Goal: Information Seeking & Learning: Learn about a topic

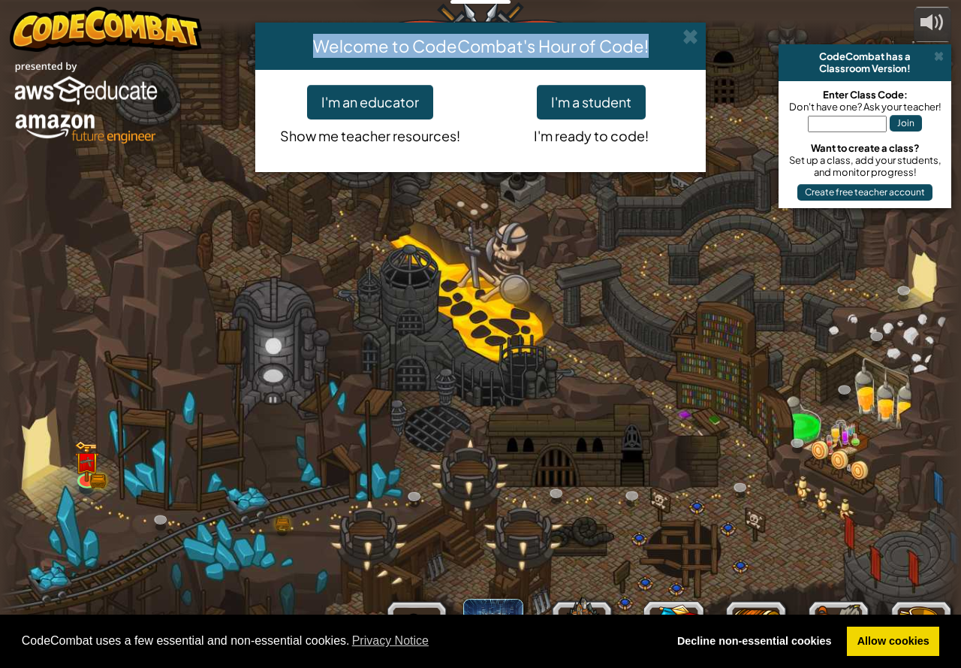
click at [698, 42] on div "Welcome to CodeCombat's Hour of Code!" at bounding box center [480, 46] width 451 height 47
click at [684, 35] on span at bounding box center [691, 37] width 16 height 16
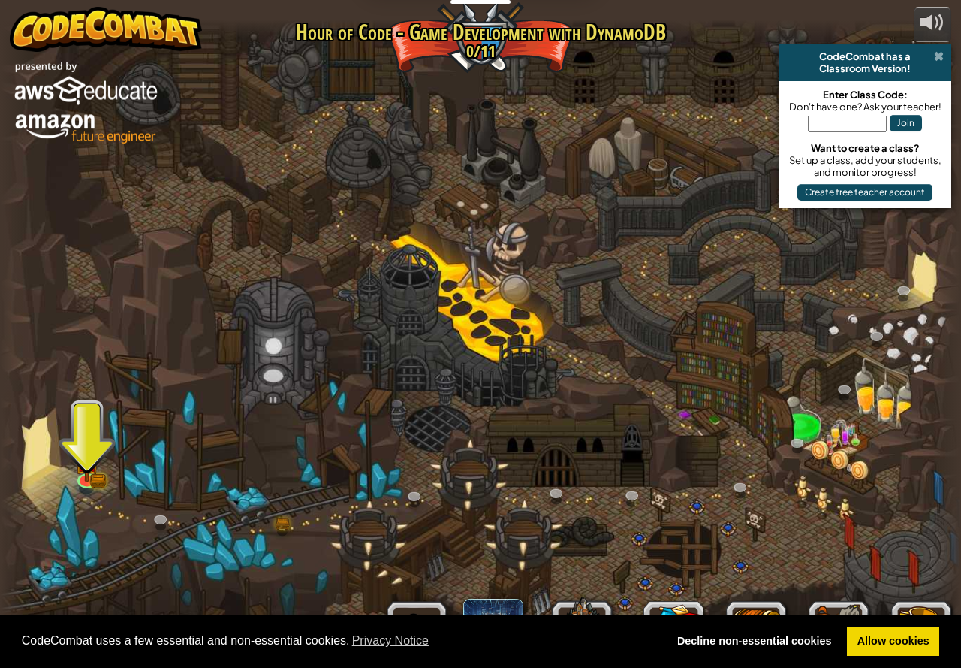
click at [940, 59] on span at bounding box center [939, 56] width 10 height 12
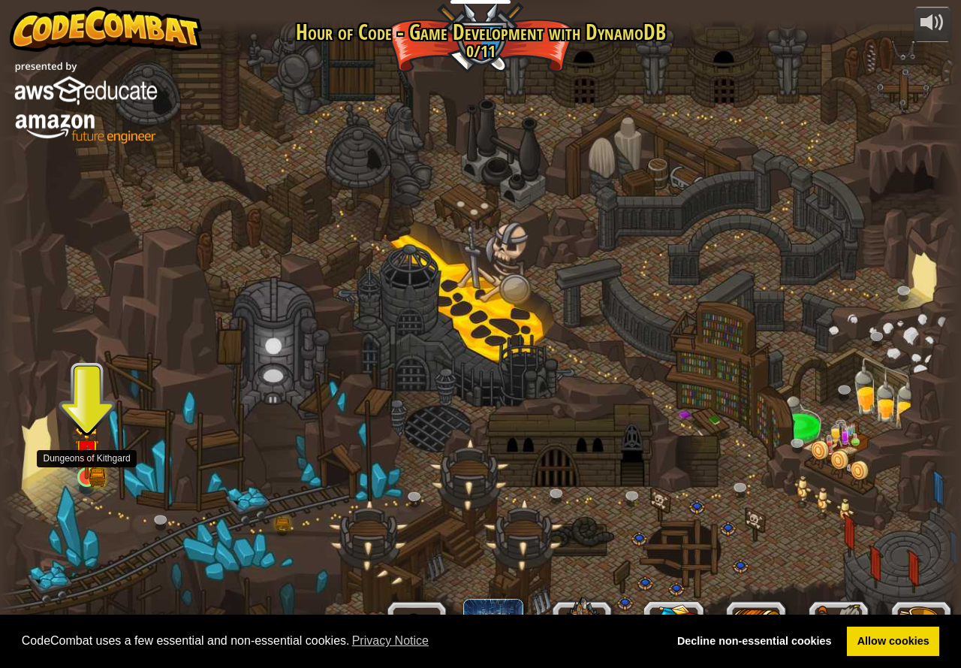
click at [89, 460] on img at bounding box center [87, 452] width 15 height 15
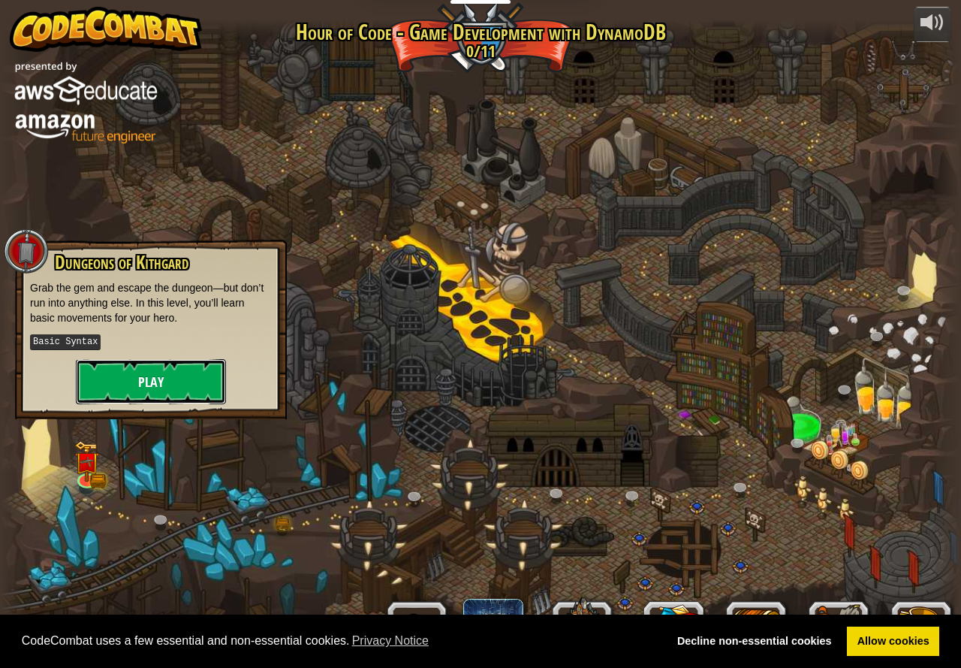
click at [177, 370] on button "Play" at bounding box center [151, 381] width 150 height 45
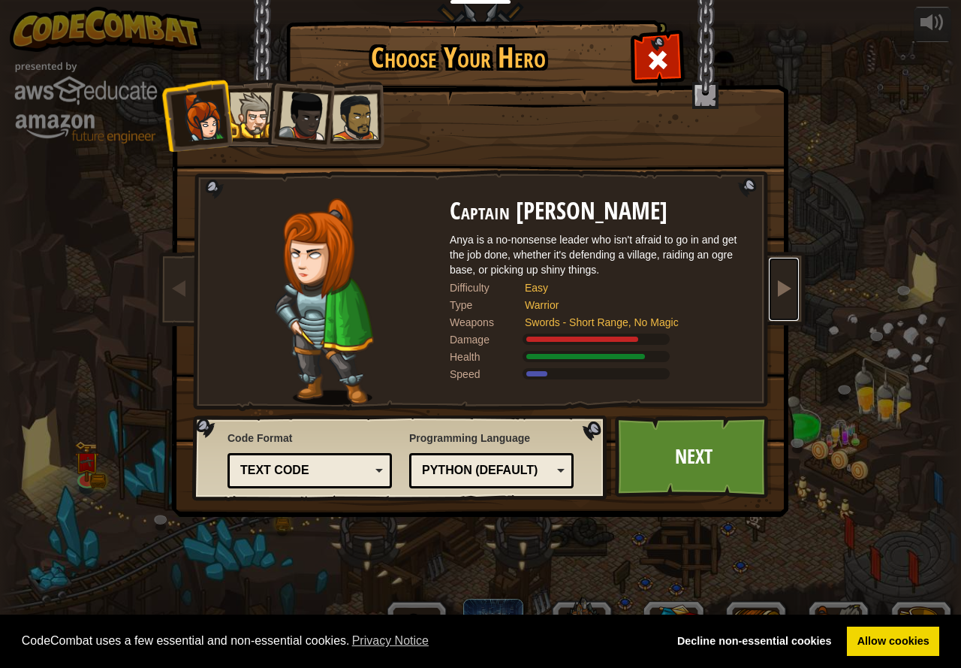
click at [786, 314] on link at bounding box center [784, 289] width 30 height 63
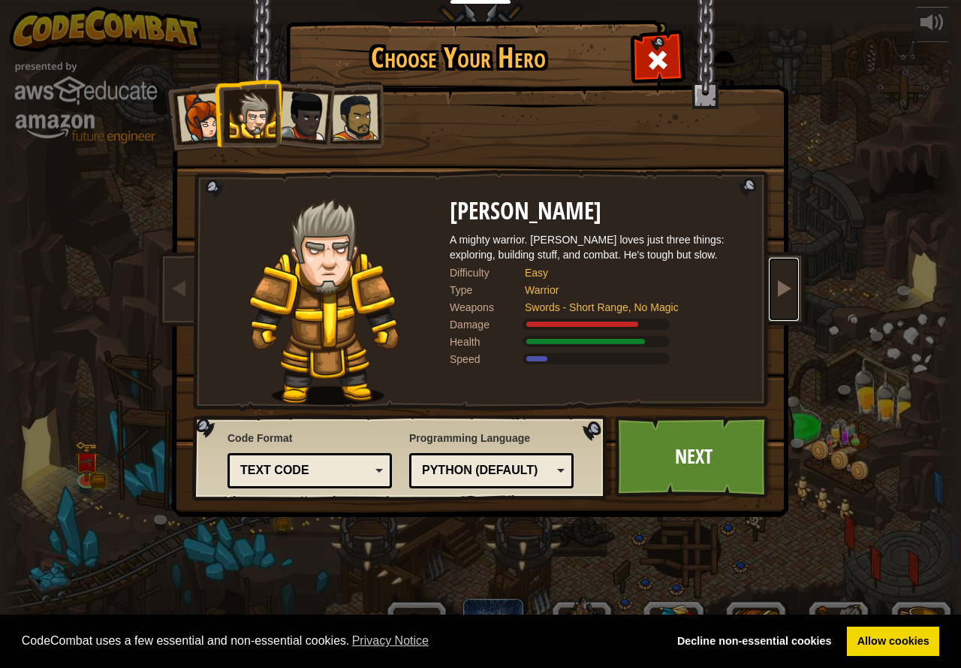
click at [786, 314] on link at bounding box center [784, 289] width 30 height 63
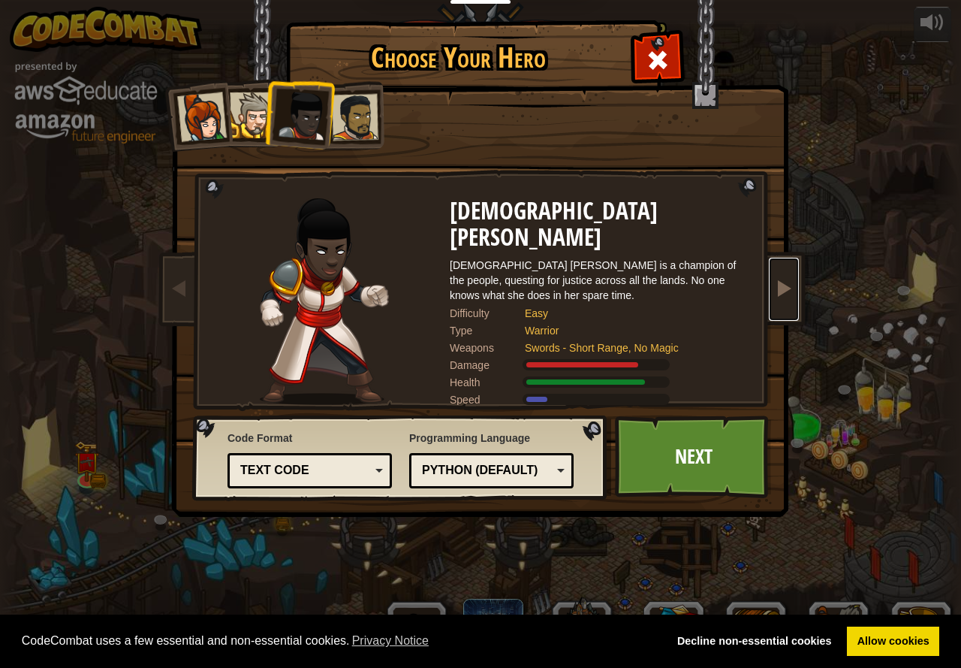
click at [786, 314] on link at bounding box center [784, 289] width 30 height 63
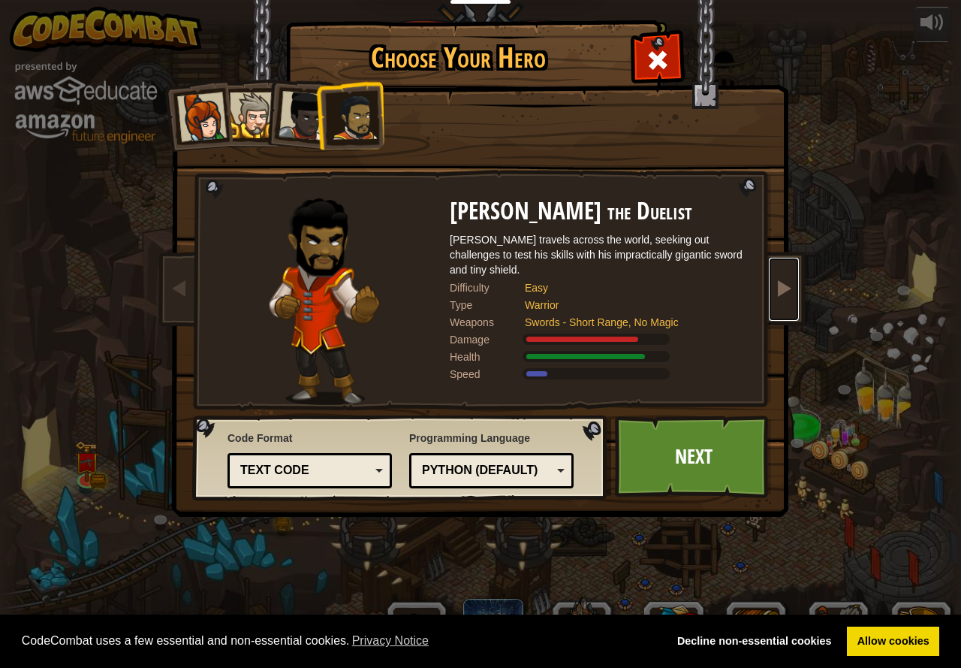
click at [787, 311] on link at bounding box center [784, 289] width 30 height 63
click at [187, 282] on span at bounding box center [179, 288] width 18 height 18
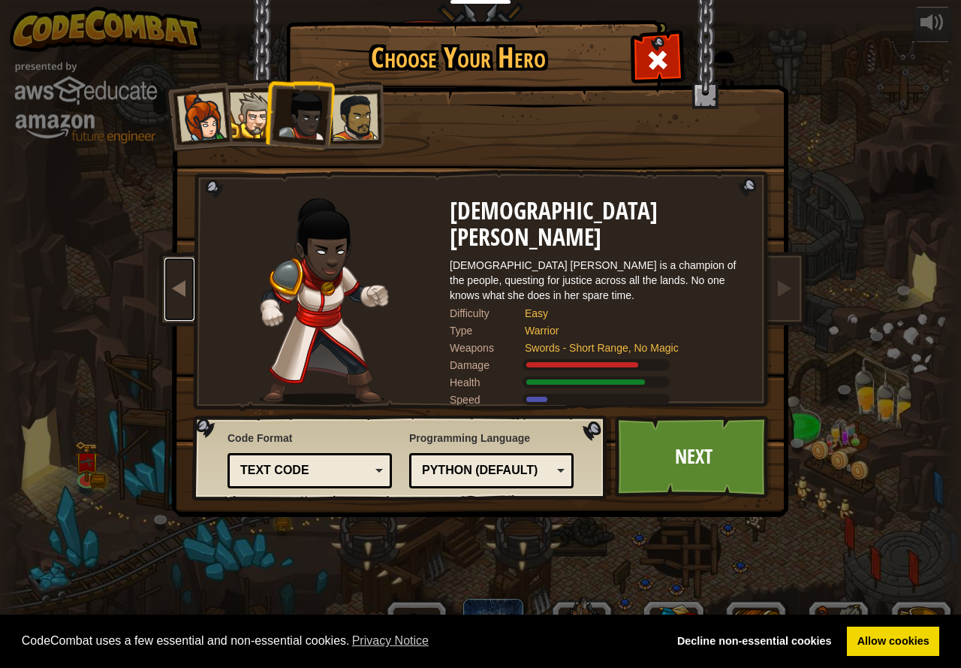
click at [187, 282] on span at bounding box center [179, 288] width 18 height 18
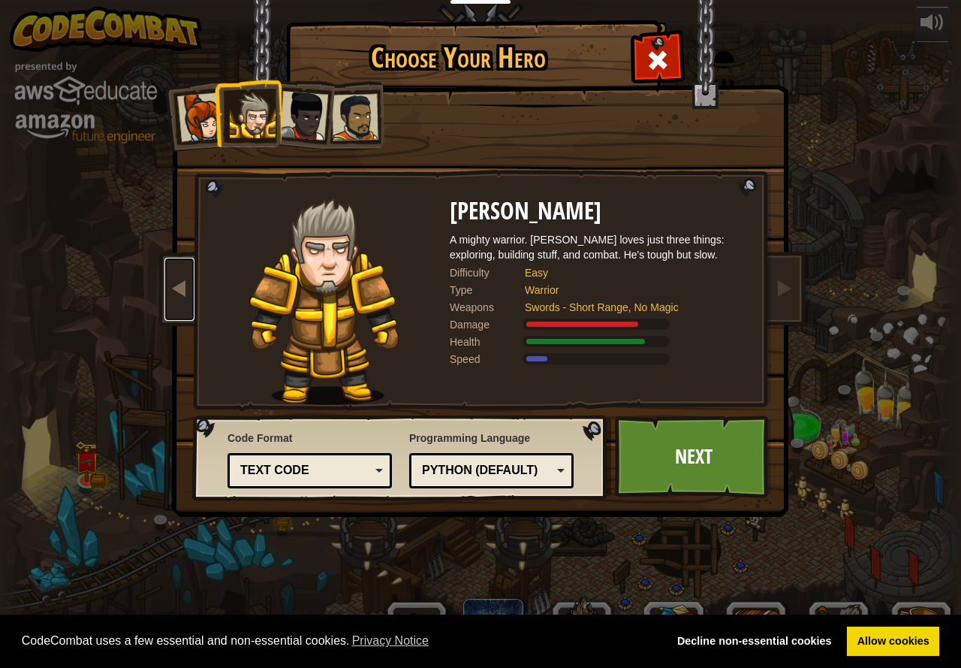
click at [180, 273] on link at bounding box center [179, 289] width 30 height 63
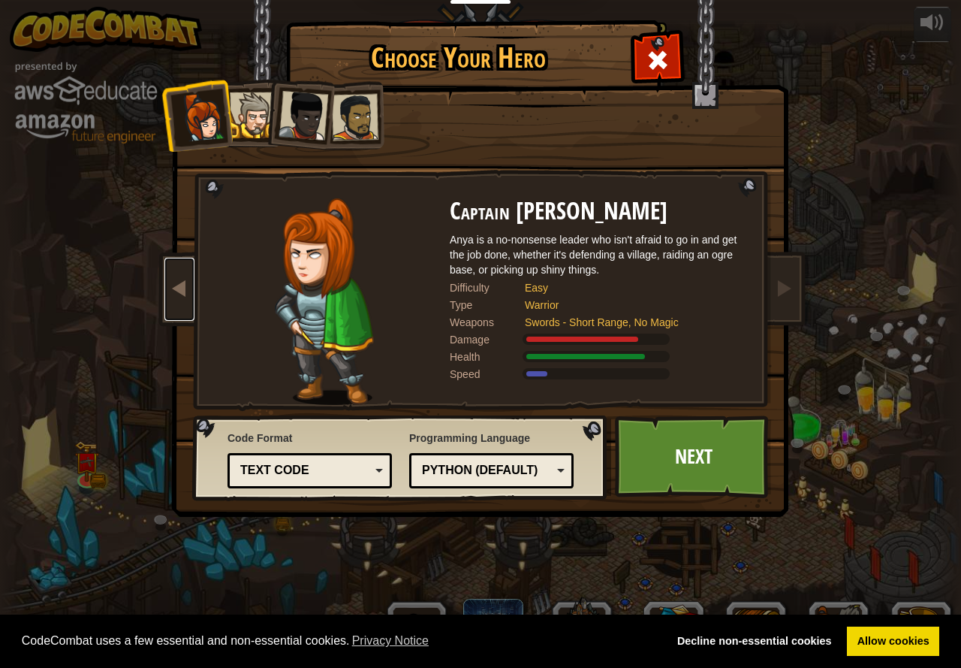
click at [180, 273] on link at bounding box center [179, 289] width 30 height 63
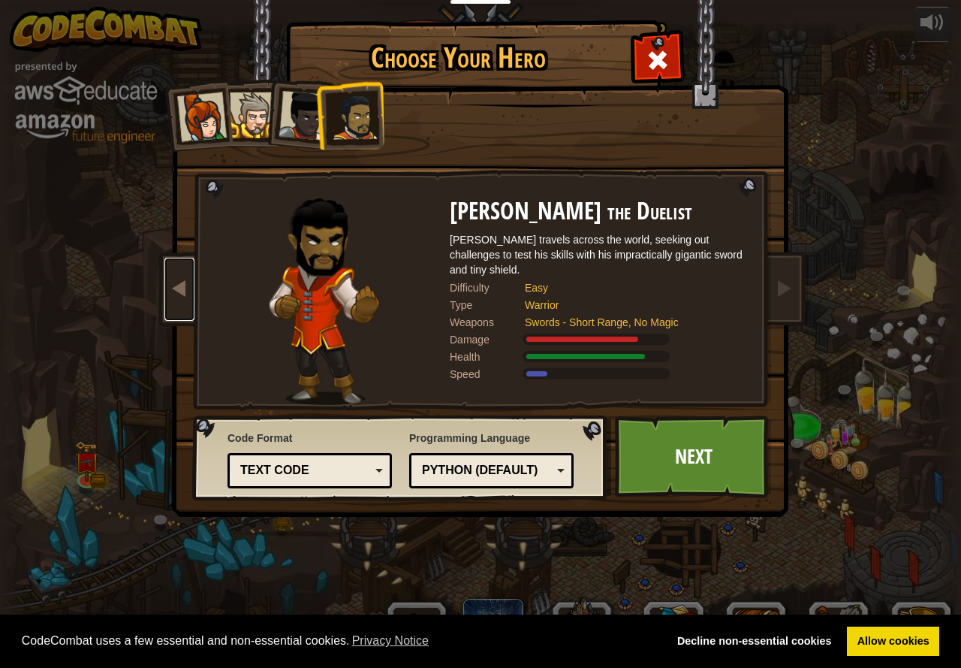
click at [178, 288] on span at bounding box center [179, 288] width 18 height 18
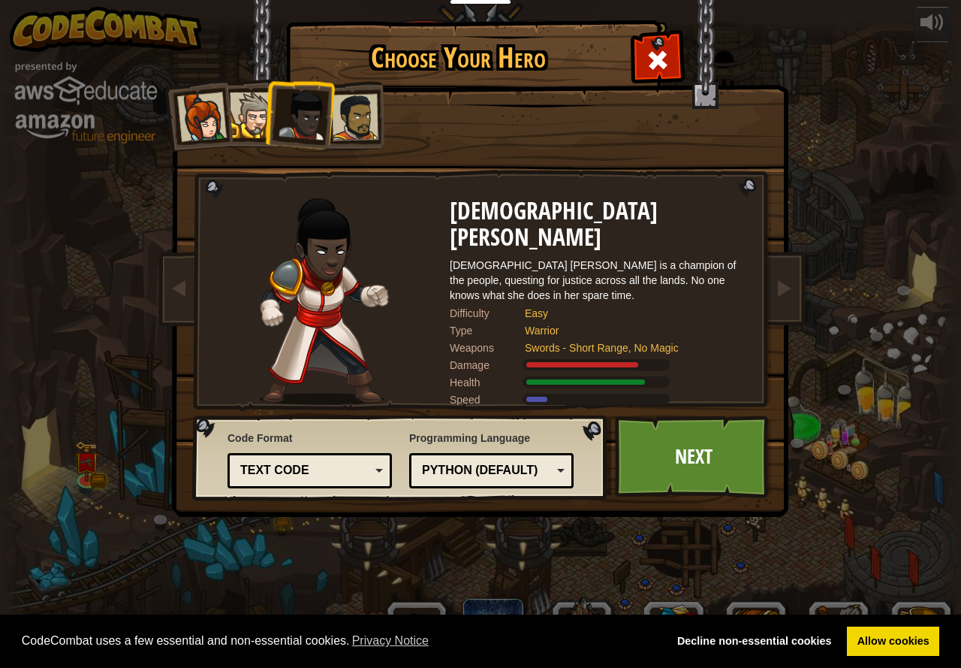
click at [808, 309] on img at bounding box center [483, 248] width 650 height 538
click at [795, 309] on link at bounding box center [784, 289] width 30 height 63
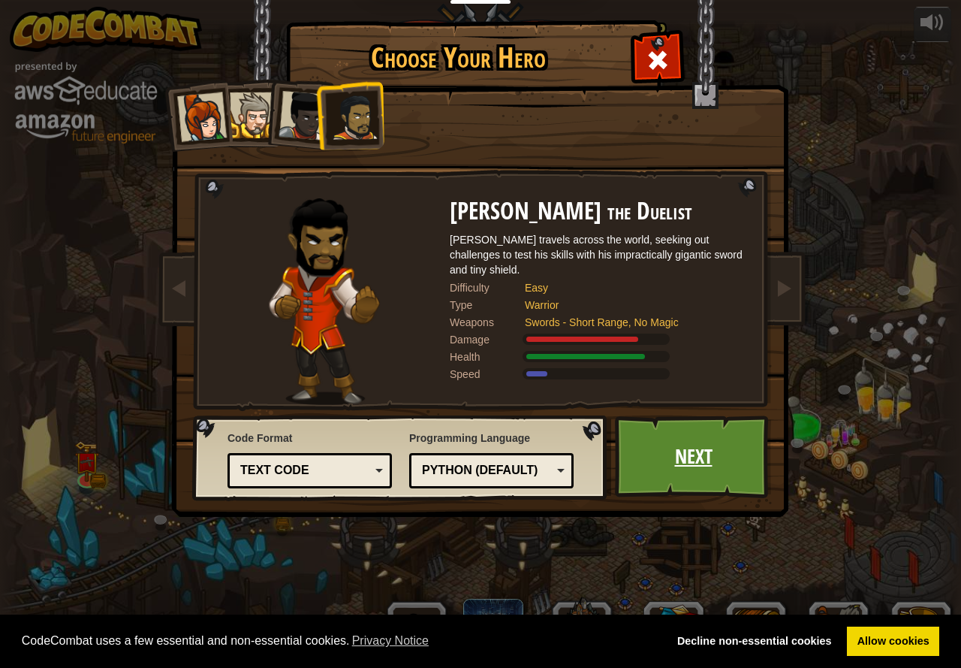
click at [669, 473] on link "Next" at bounding box center [693, 456] width 157 height 83
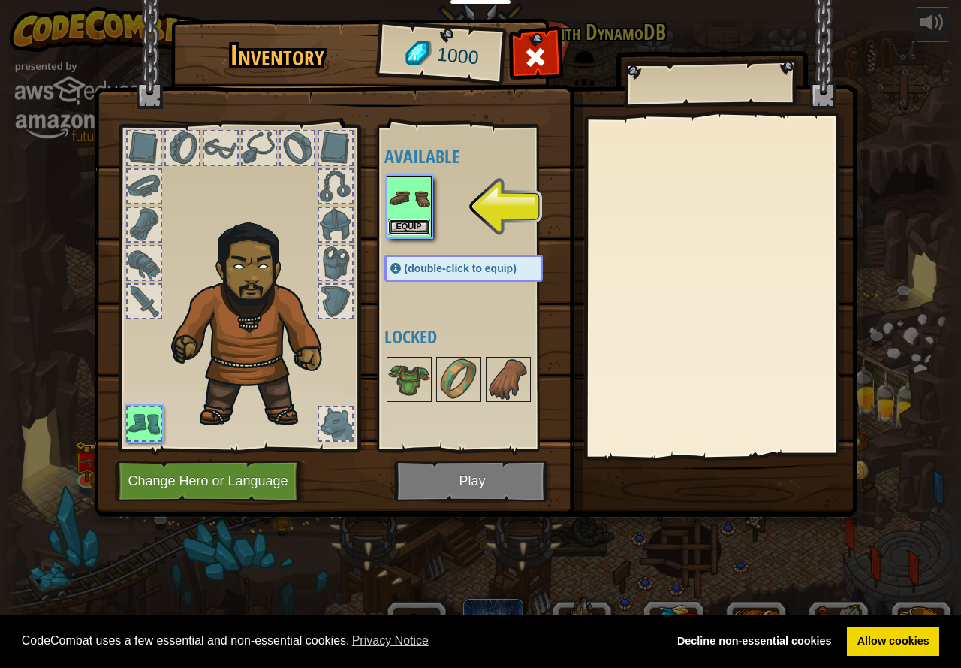
click at [394, 219] on button "Equip" at bounding box center [409, 227] width 42 height 16
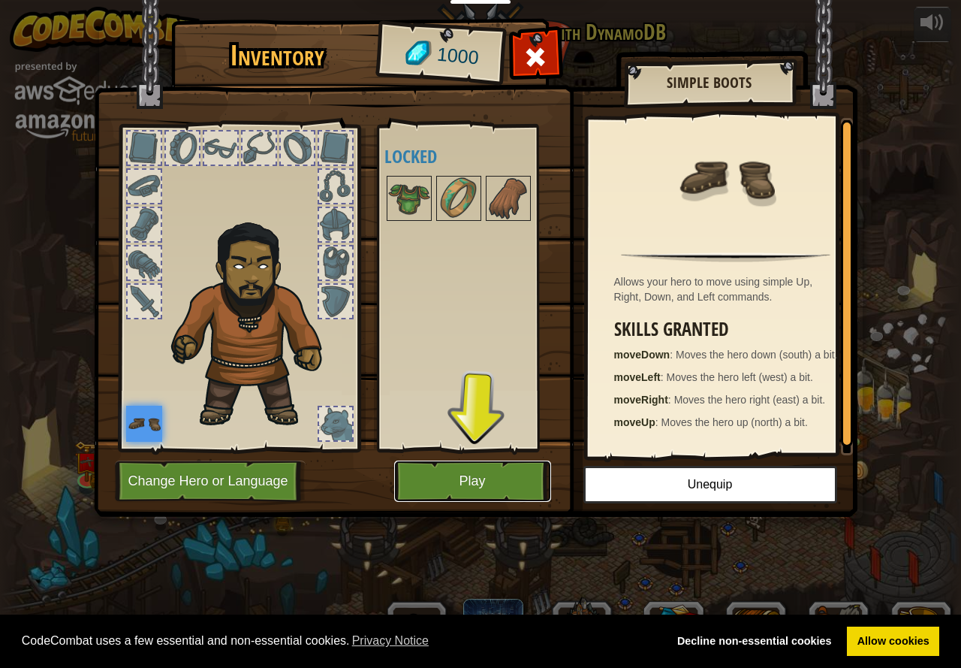
click at [484, 474] on button "Play" at bounding box center [472, 480] width 157 height 41
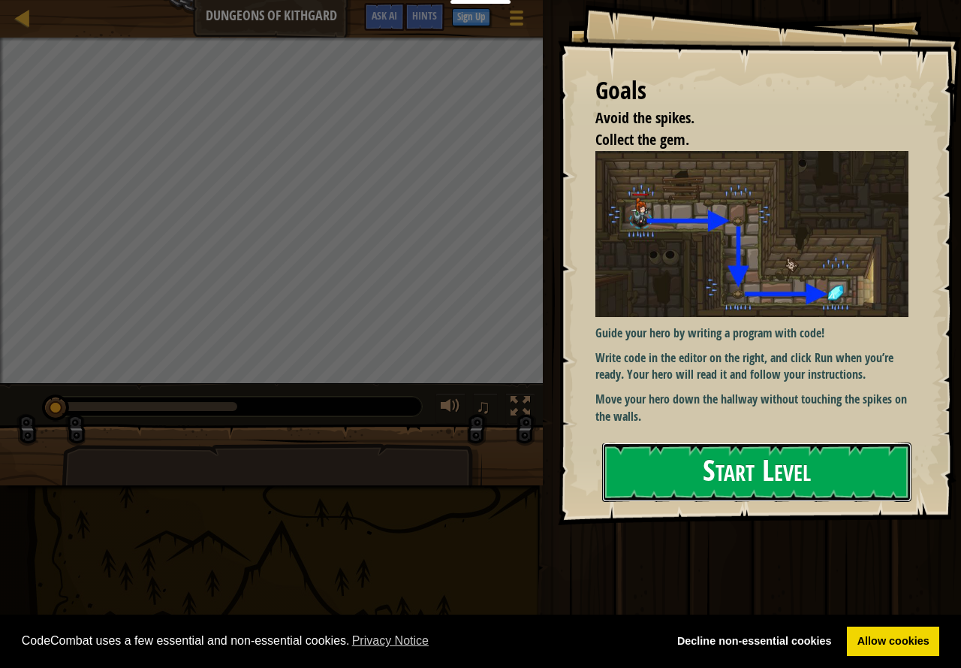
click at [644, 459] on button "Start Level" at bounding box center [756, 471] width 309 height 59
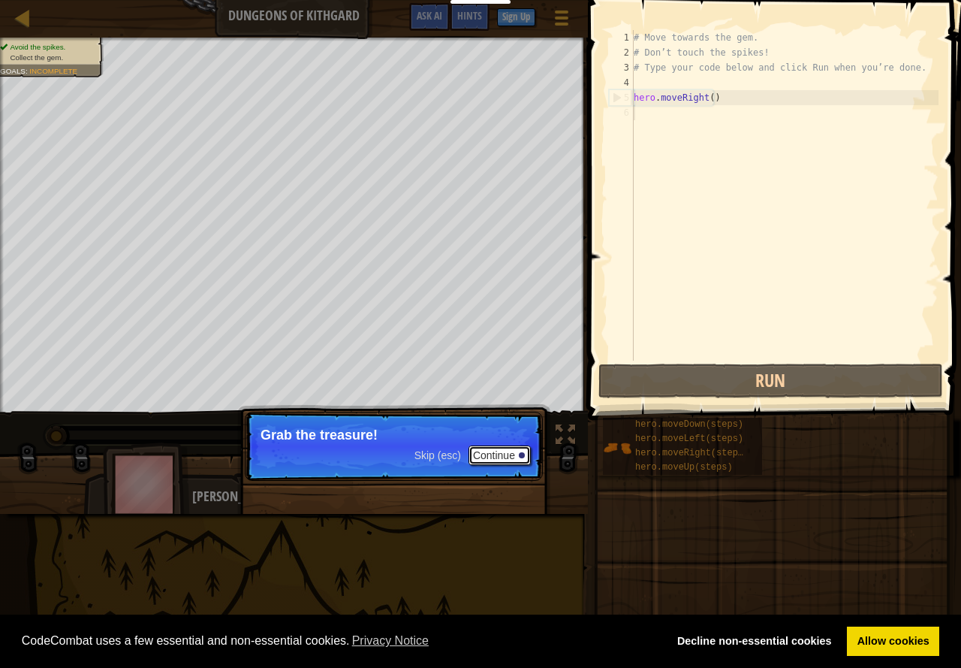
click at [484, 453] on button "Continue" at bounding box center [500, 455] width 62 height 20
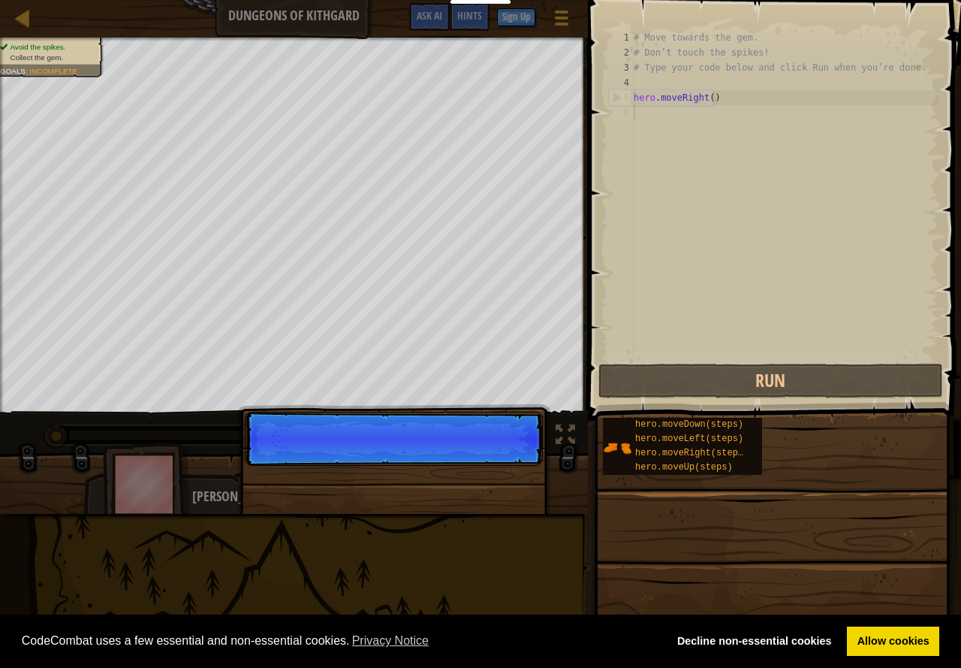
scroll to position [7, 0]
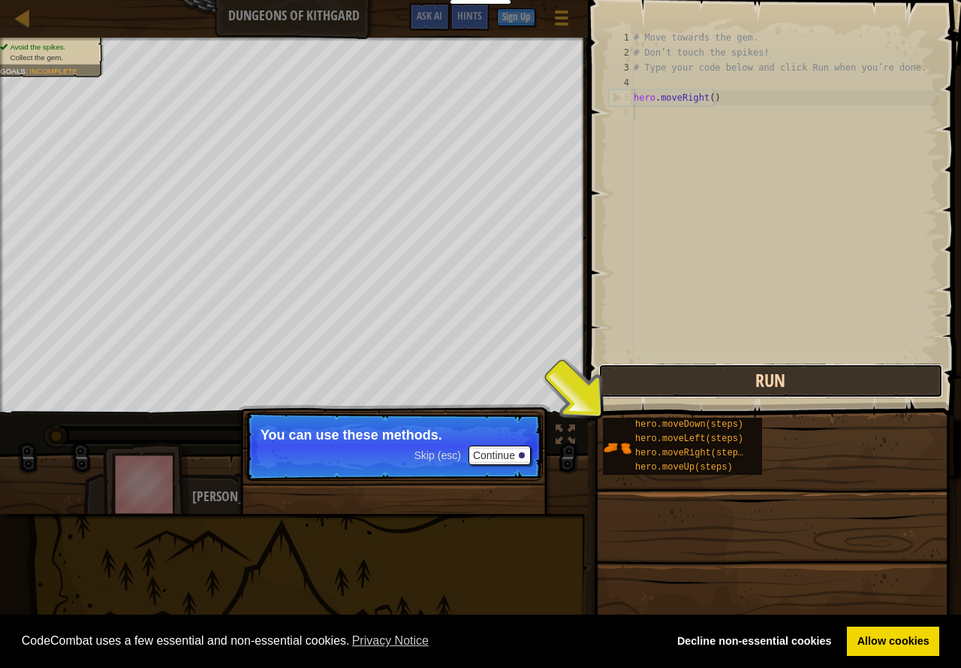
click at [683, 392] on button "Run" at bounding box center [771, 381] width 345 height 35
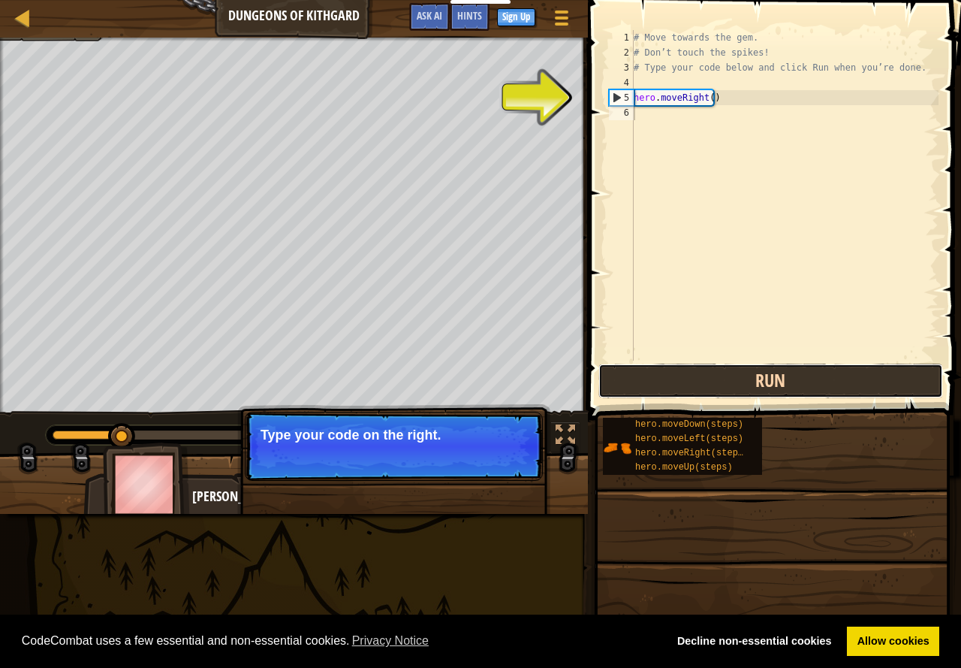
click at [684, 389] on button "Run" at bounding box center [771, 381] width 345 height 35
